Goal: Task Accomplishment & Management: Complete application form

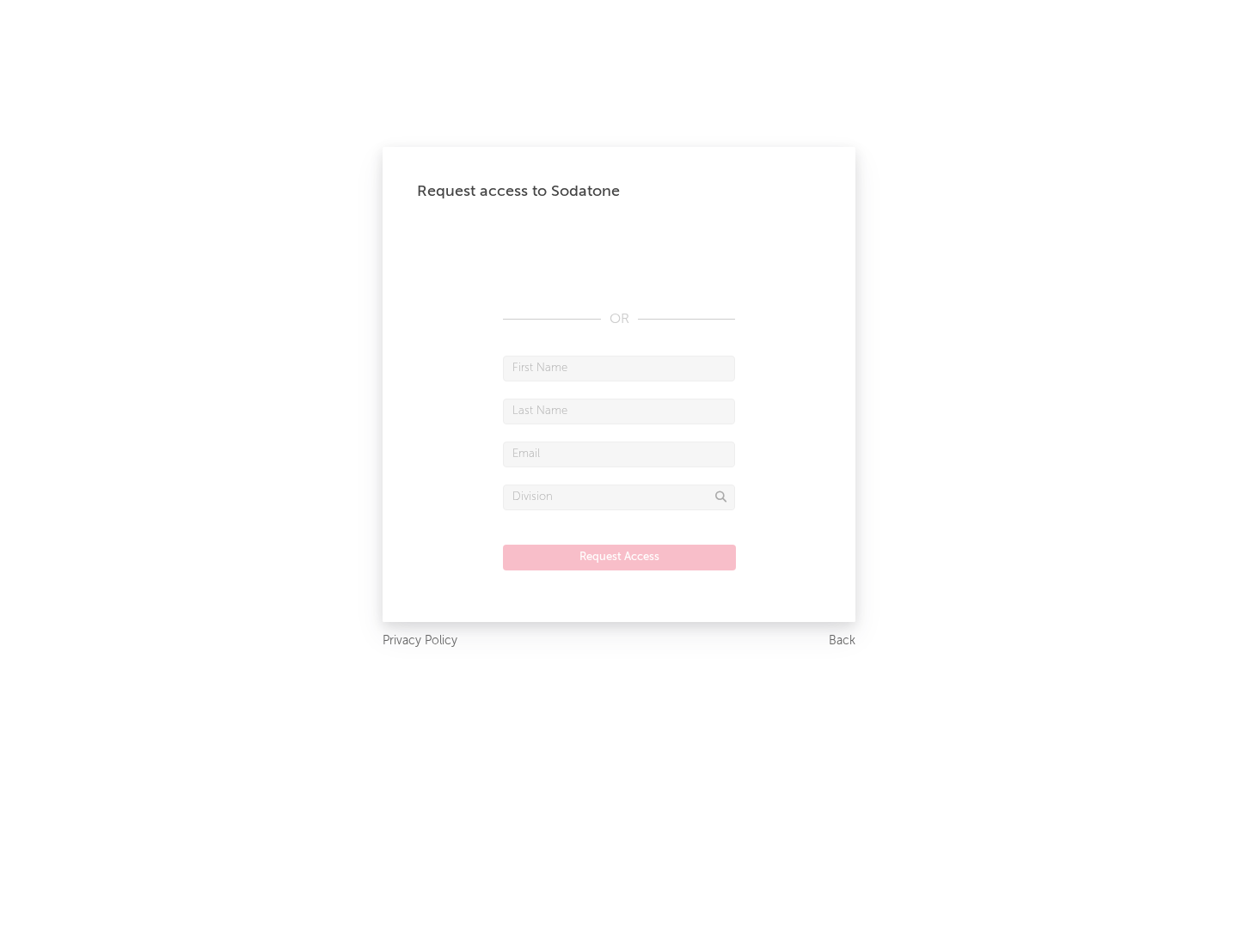
click at [619, 368] on input "text" at bounding box center [619, 369] width 232 height 26
type input "[PERSON_NAME]"
click at [619, 411] on input "text" at bounding box center [619, 412] width 232 height 26
type input "[PERSON_NAME]"
click at [619, 454] on input "text" at bounding box center [619, 455] width 232 height 26
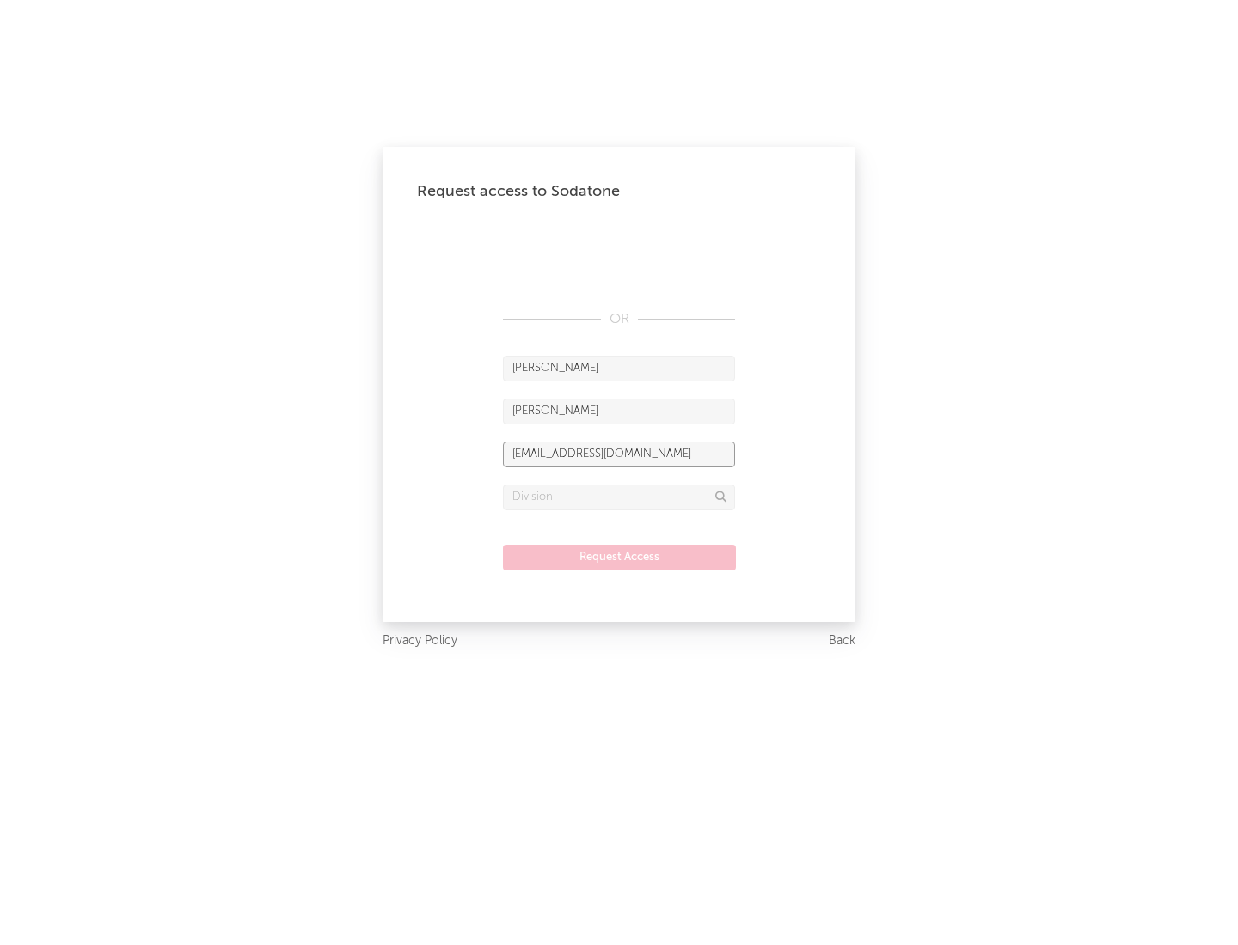
type input "[EMAIL_ADDRESS][DOMAIN_NAME]"
click at [619, 497] on input "text" at bounding box center [619, 498] width 232 height 26
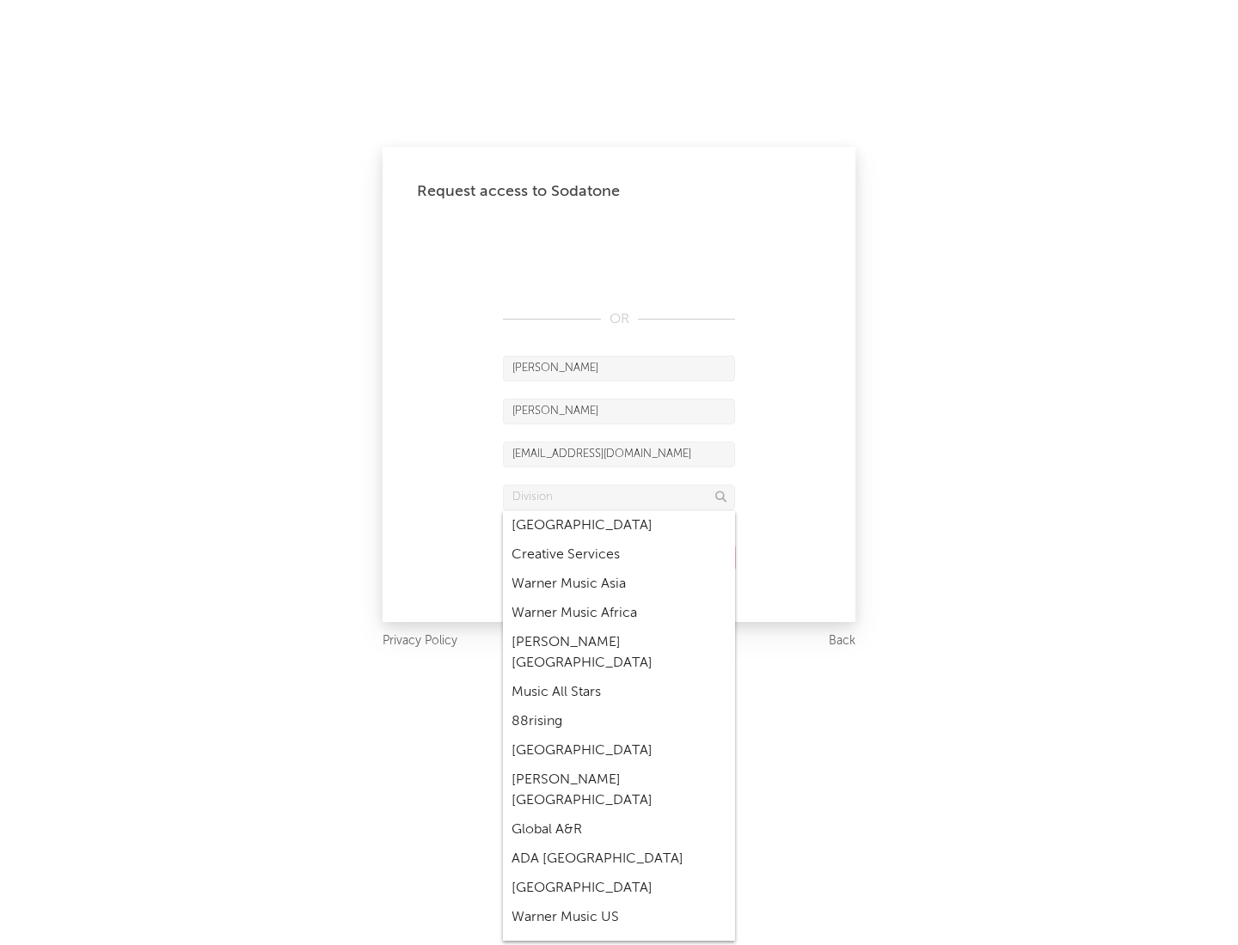
click at [619, 678] on div "Music All Stars" at bounding box center [619, 692] width 232 height 29
type input "Music All Stars"
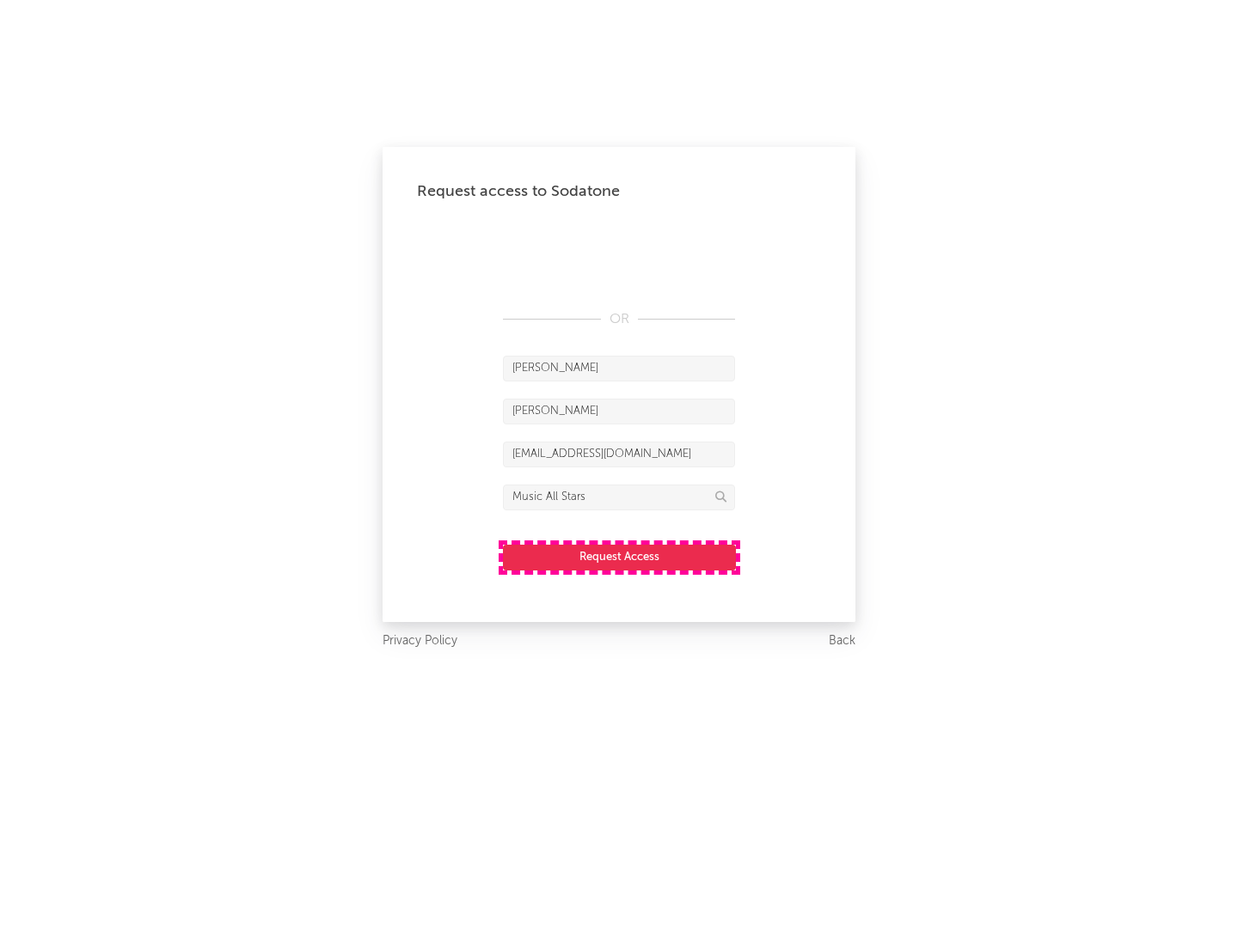
click at [619, 557] on button "Request Access" at bounding box center [619, 558] width 233 height 26
